Goal: Information Seeking & Learning: Learn about a topic

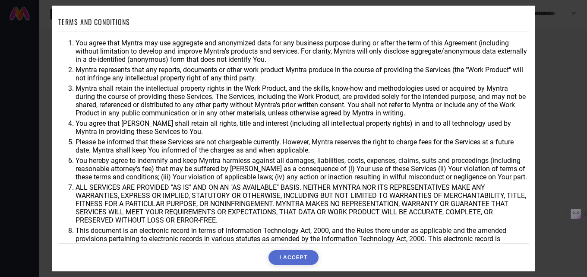
click at [289, 253] on button "I ACCEPT" at bounding box center [294, 257] width 50 height 15
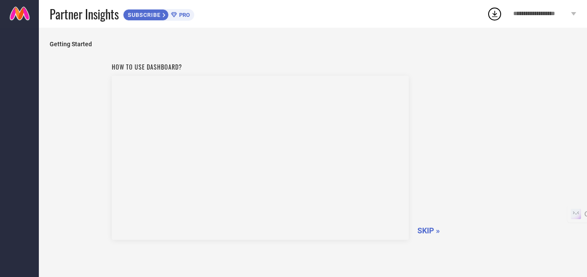
click at [425, 234] on span "SKIP »" at bounding box center [429, 230] width 22 height 9
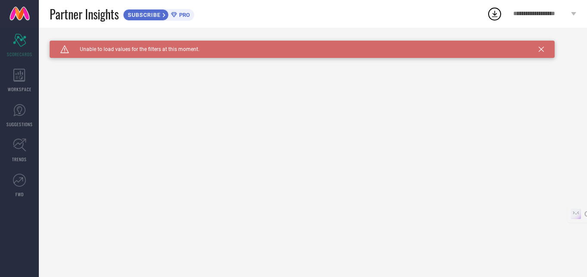
click at [41, 78] on div "Caution Created with Sketch. Unable to load values for the filters at this mome…" at bounding box center [313, 152] width 549 height 249
click at [18, 82] on div "WORKSPACE" at bounding box center [19, 80] width 39 height 35
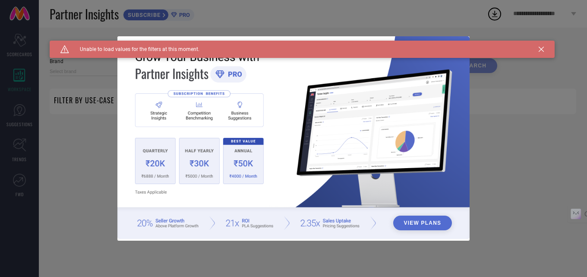
type input "1 STOP FASHION"
type input "All"
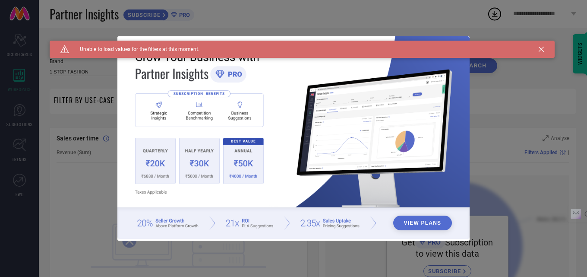
click at [541, 49] on icon at bounding box center [541, 49] width 5 height 5
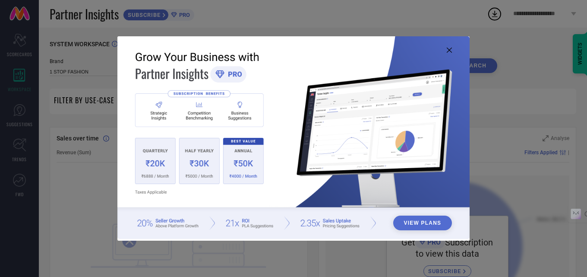
click at [450, 49] on icon at bounding box center [449, 50] width 5 height 5
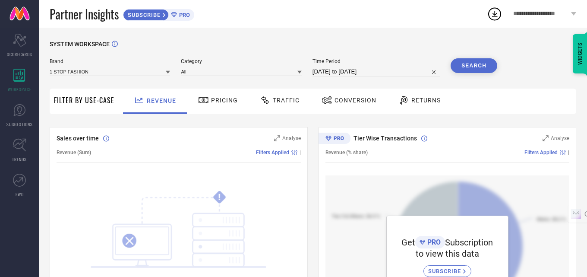
click at [79, 100] on span "Filter By Use-Case" at bounding box center [84, 100] width 60 height 10
click at [212, 102] on span "Pricing" at bounding box center [224, 100] width 27 height 7
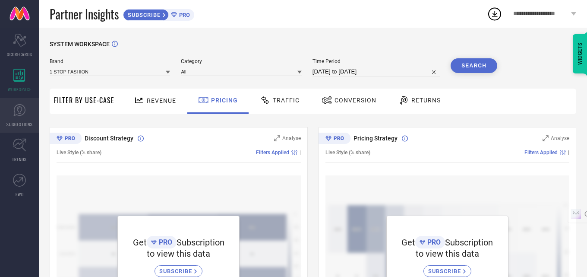
click at [18, 113] on icon at bounding box center [19, 110] width 13 height 13
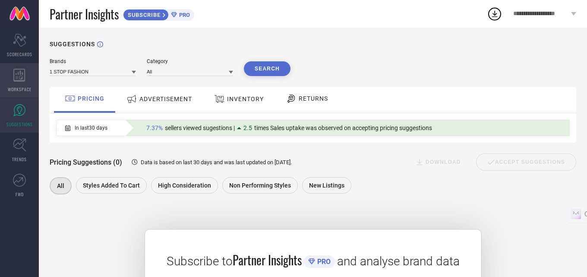
click at [14, 80] on icon at bounding box center [19, 75] width 12 height 13
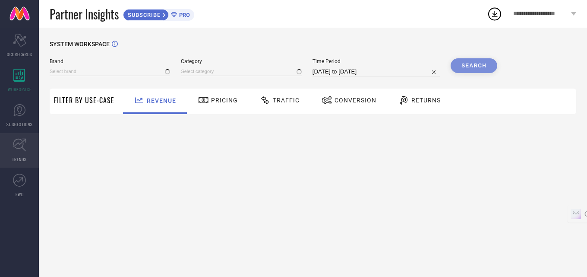
click at [22, 138] on icon at bounding box center [19, 144] width 13 height 13
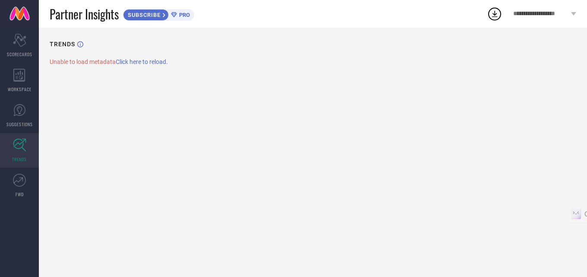
drag, startPoint x: 461, startPoint y: 46, endPoint x: 446, endPoint y: 44, distance: 15.2
click at [446, 44] on div "TRENDS" at bounding box center [313, 50] width 527 height 18
drag, startPoint x: 446, startPoint y: 44, endPoint x: 444, endPoint y: 100, distance: 55.7
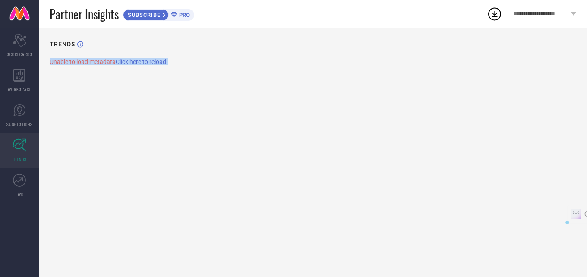
click at [444, 100] on div "TRENDS Unable to load metadata Click here to reload." at bounding box center [313, 152] width 549 height 249
